Goal: Task Accomplishment & Management: Use online tool/utility

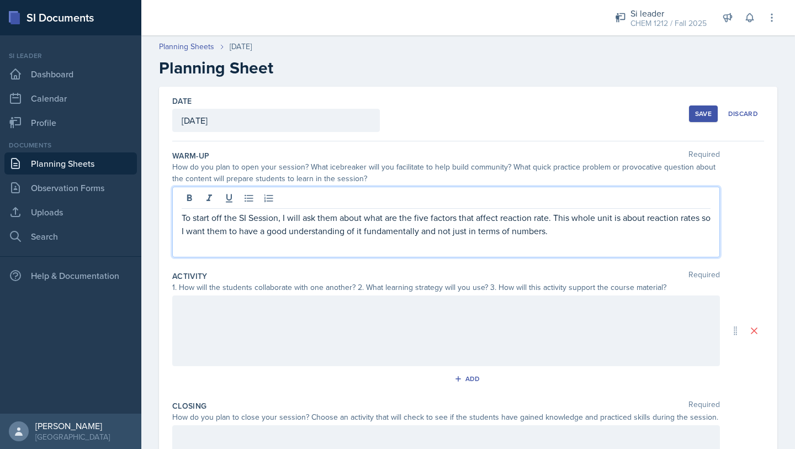
drag, startPoint x: 593, startPoint y: 234, endPoint x: 555, endPoint y: 215, distance: 42.0
click at [555, 215] on p "To start off the SI Session, I will ask them about what are the five factors th…" at bounding box center [446, 224] width 529 height 27
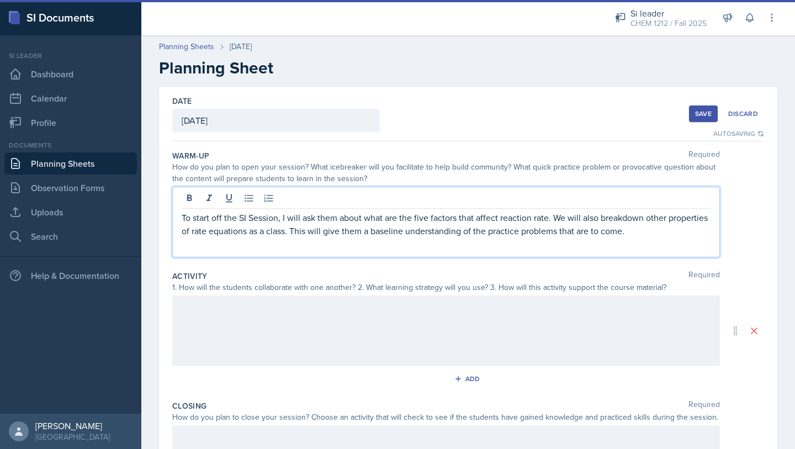
click at [646, 217] on p "To start off the SI Session, I will ask them about what are the five factors th…" at bounding box center [446, 224] width 529 height 27
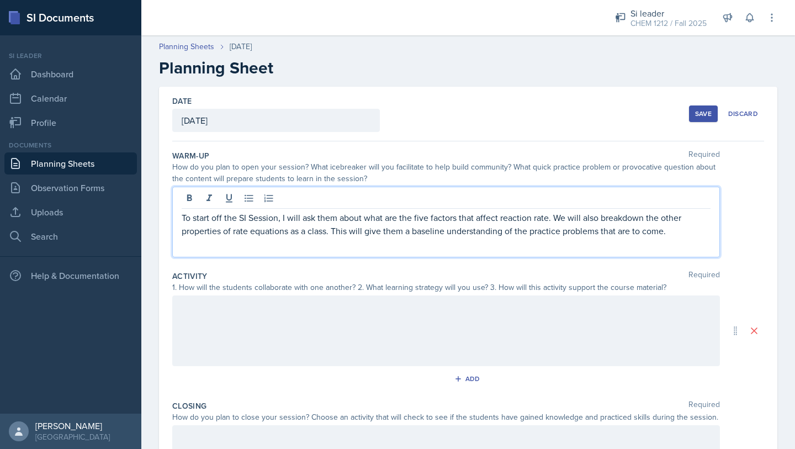
click at [702, 235] on p "To start off the SI Session, I will ask them about what are the five factors th…" at bounding box center [446, 224] width 529 height 27
click at [431, 326] on div at bounding box center [446, 331] width 548 height 71
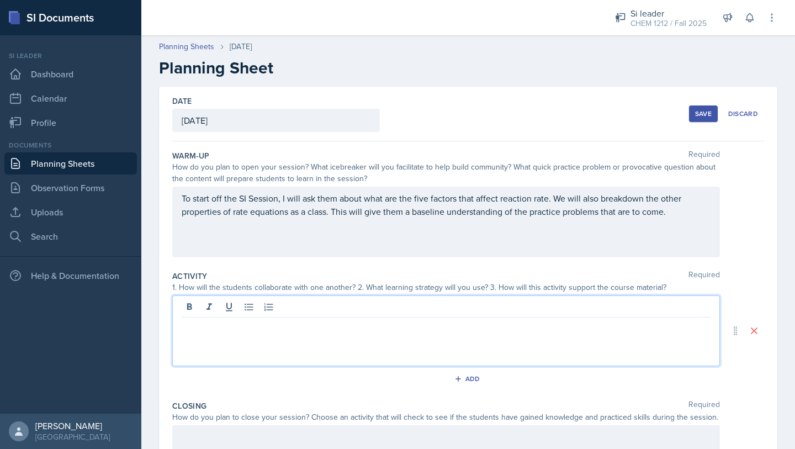
click at [341, 336] on div at bounding box center [446, 331] width 548 height 71
click at [233, 330] on p at bounding box center [446, 326] width 529 height 13
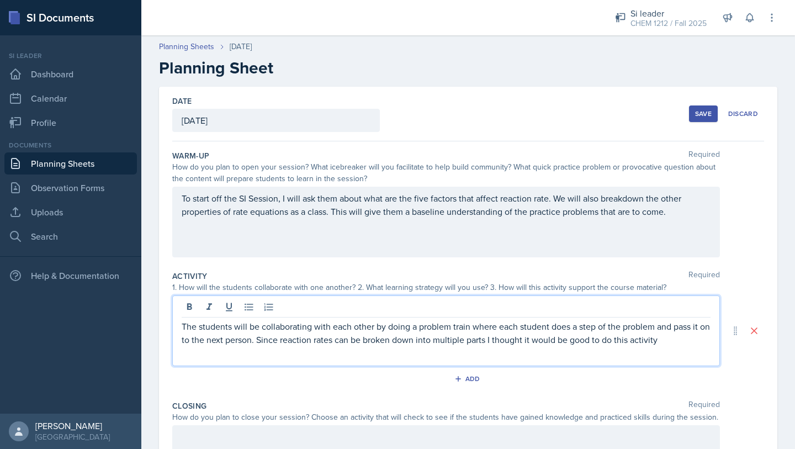
scroll to position [152, 0]
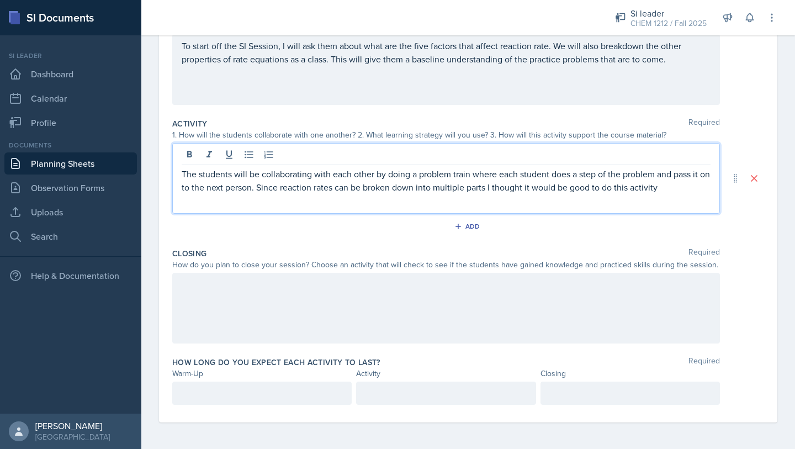
click at [275, 296] on div at bounding box center [446, 308] width 548 height 71
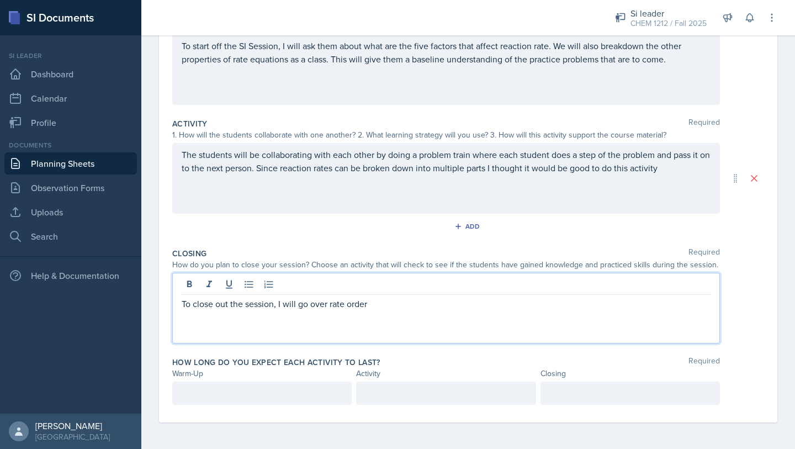
drag, startPoint x: 393, startPoint y: 303, endPoint x: 277, endPoint y: 305, distance: 116.0
click at [277, 305] on p "To close out the session, I will go over rate order" at bounding box center [446, 303] width 529 height 13
click at [687, 166] on div "The students will be collaborating with each other by doing a problem train whe…" at bounding box center [446, 178] width 548 height 71
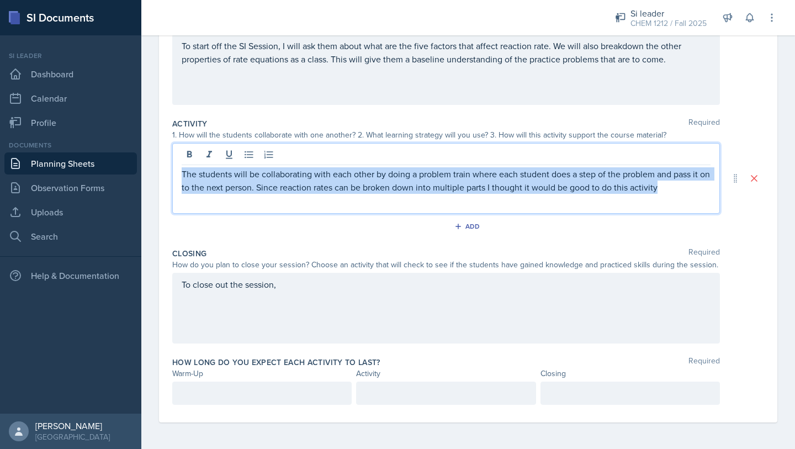
drag, startPoint x: 687, startPoint y: 188, endPoint x: 167, endPoint y: 173, distance: 520.0
click at [167, 173] on div "Date [DATE] [DATE] 28 29 30 1 2 3 4 5 6 7 8 9 10 11 12 13 14 15 16 17 18 19 20 …" at bounding box center [468, 178] width 619 height 488
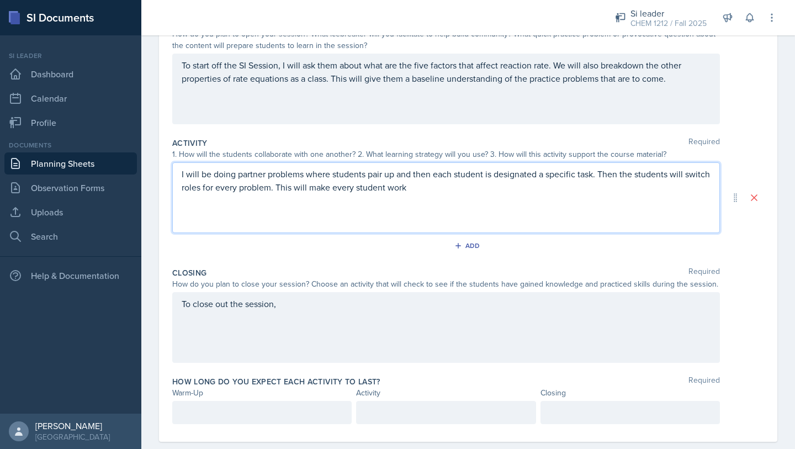
drag, startPoint x: 444, startPoint y: 191, endPoint x: 304, endPoint y: 189, distance: 139.2
click at [304, 189] on p "I will be doing partner problems where students pair up and then each student i…" at bounding box center [446, 180] width 529 height 27
click at [452, 313] on div "To close out the session," at bounding box center [446, 327] width 548 height 71
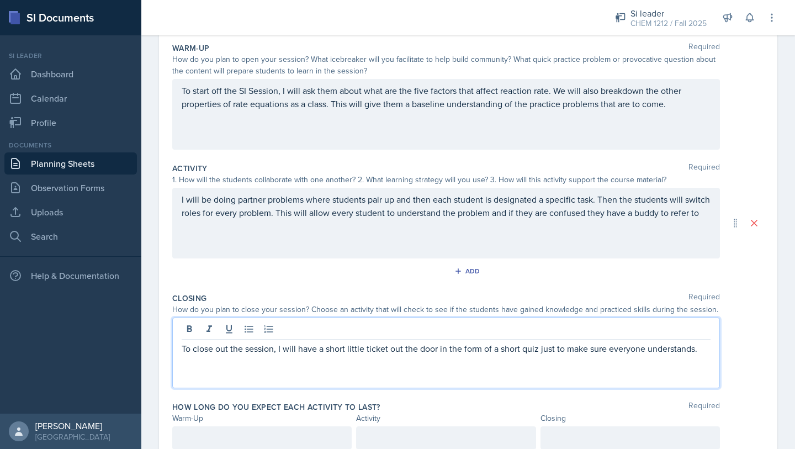
scroll to position [152, 0]
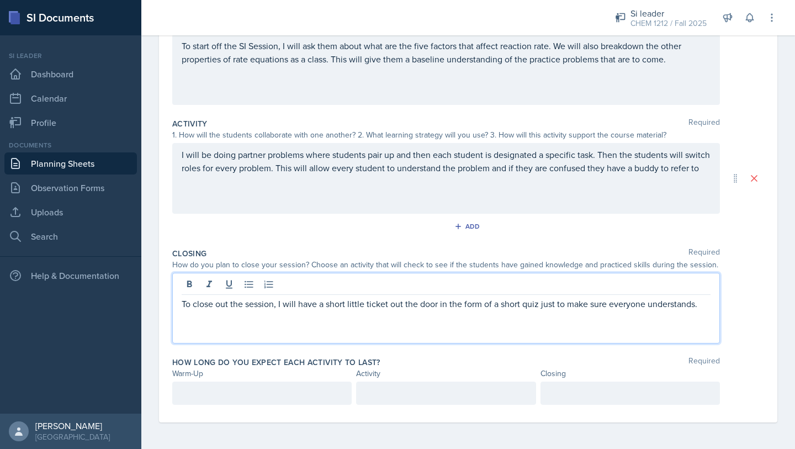
click at [279, 396] on p at bounding box center [262, 393] width 161 height 13
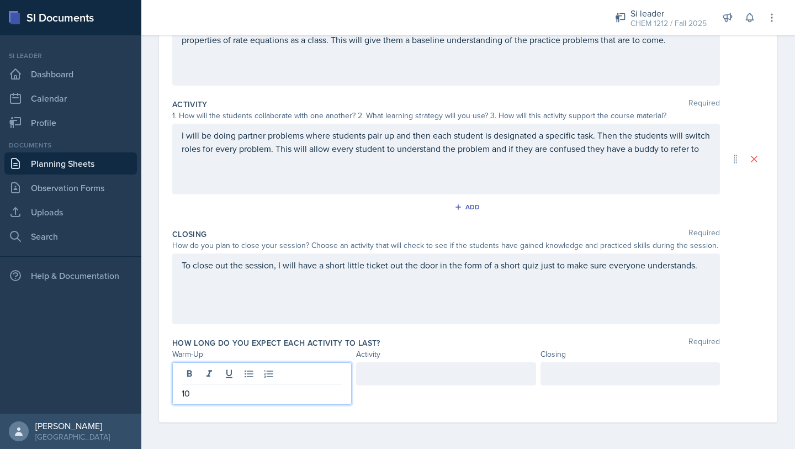
click at [444, 375] on div at bounding box center [446, 373] width 180 height 23
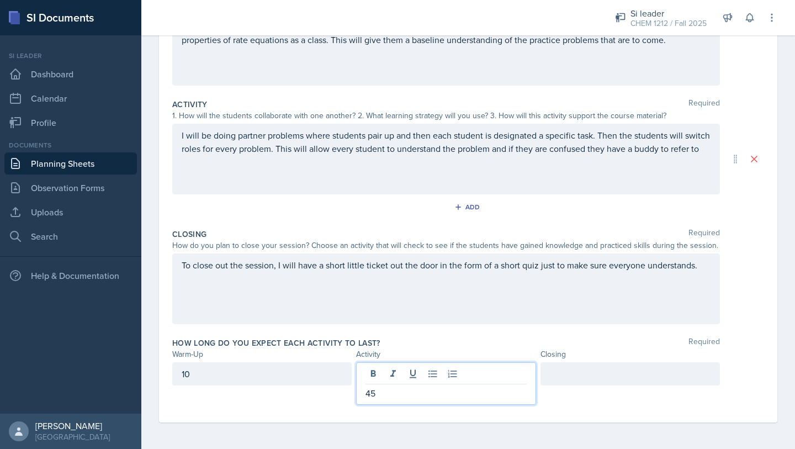
click at [589, 375] on div at bounding box center [631, 373] width 180 height 23
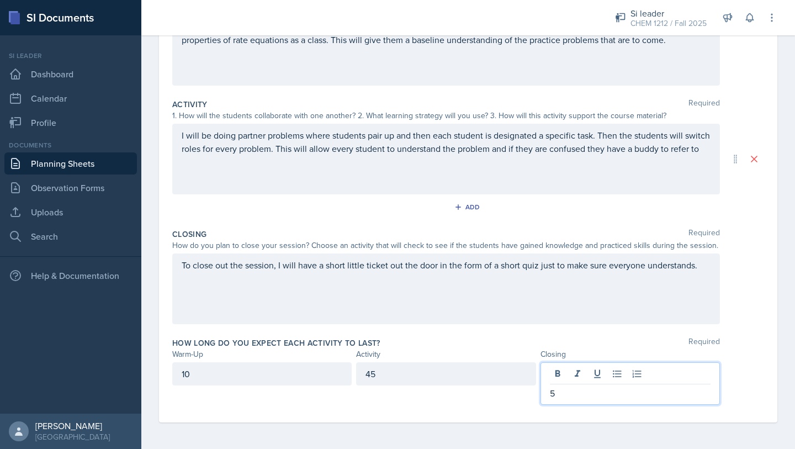
scroll to position [0, 0]
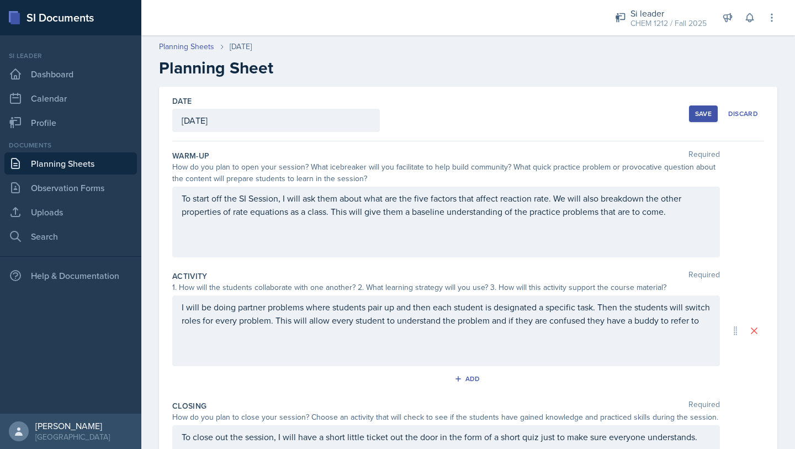
click at [695, 111] on div "Save" at bounding box center [703, 113] width 17 height 9
